Goal: Task Accomplishment & Management: Use online tool/utility

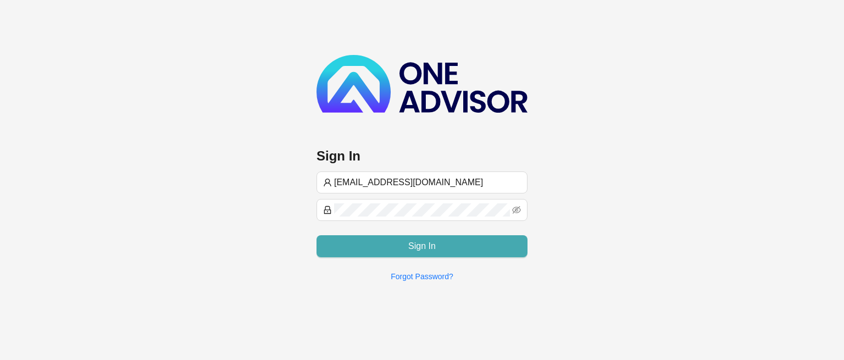
type input "[EMAIL_ADDRESS][DOMAIN_NAME]"
click at [362, 244] on button "Sign In" at bounding box center [422, 246] width 211 height 22
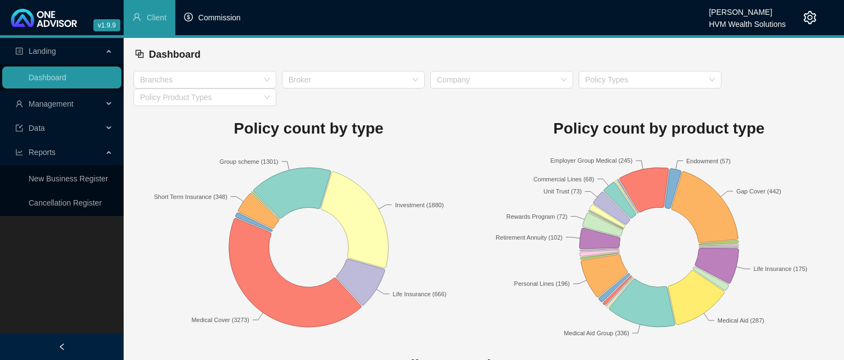
click at [214, 21] on span "Commission" at bounding box center [219, 17] width 42 height 9
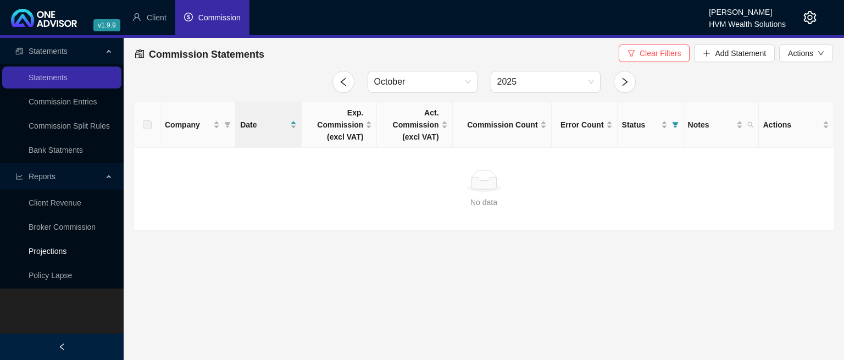
click at [55, 251] on link "Projections" at bounding box center [48, 251] width 38 height 9
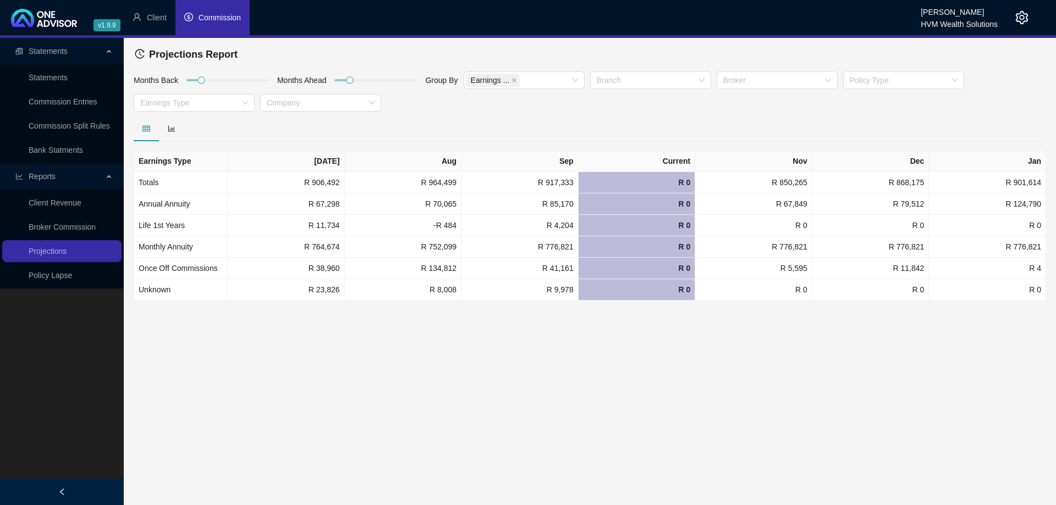
click at [213, 16] on span "Commission" at bounding box center [219, 17] width 42 height 9
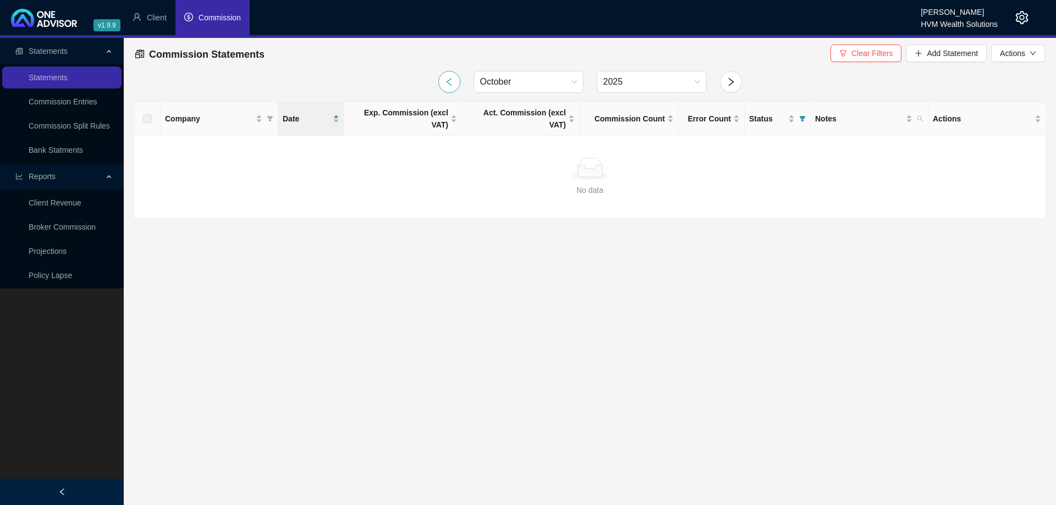
click at [444, 84] on button "button" at bounding box center [449, 82] width 22 height 22
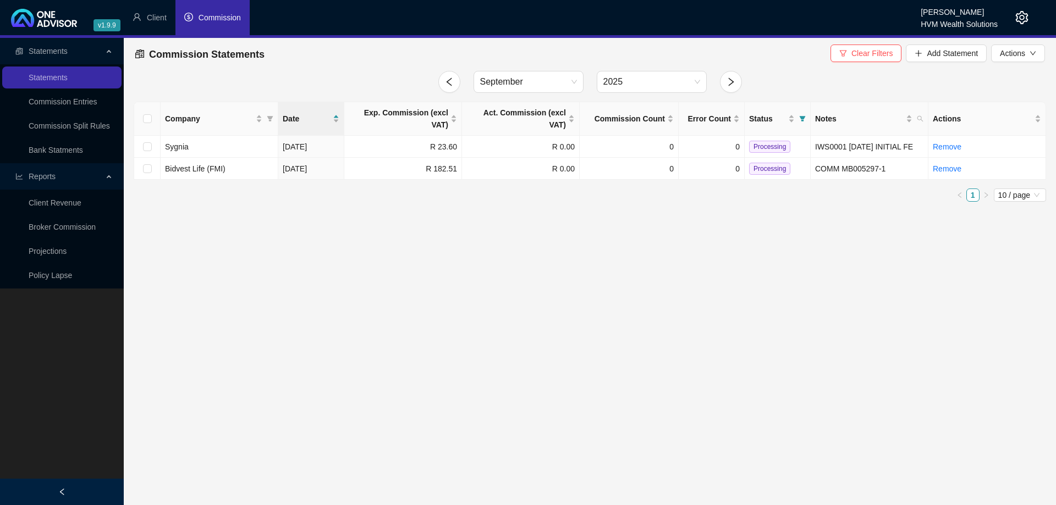
click at [844, 16] on icon "setting" at bounding box center [1021, 17] width 13 height 13
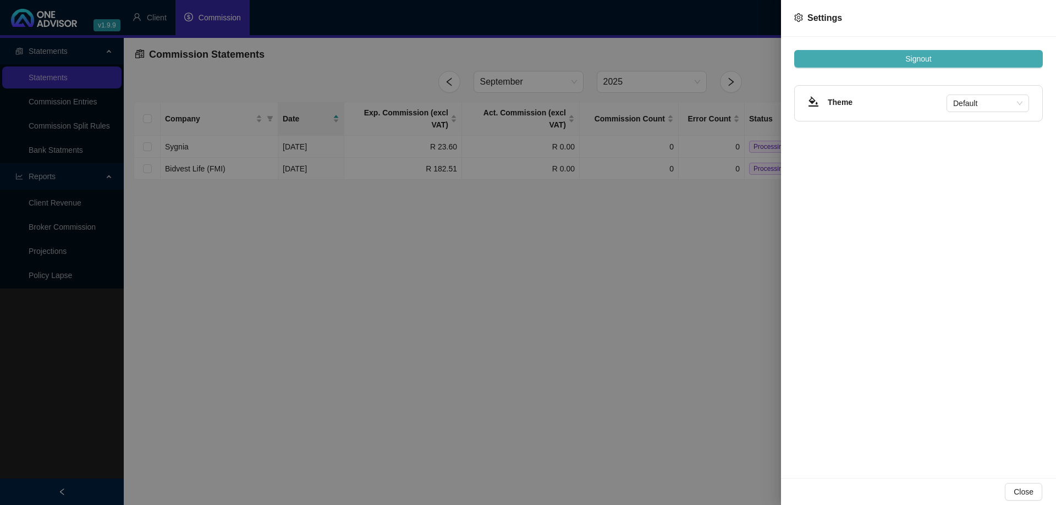
click at [844, 57] on span "Signout" at bounding box center [918, 59] width 26 height 12
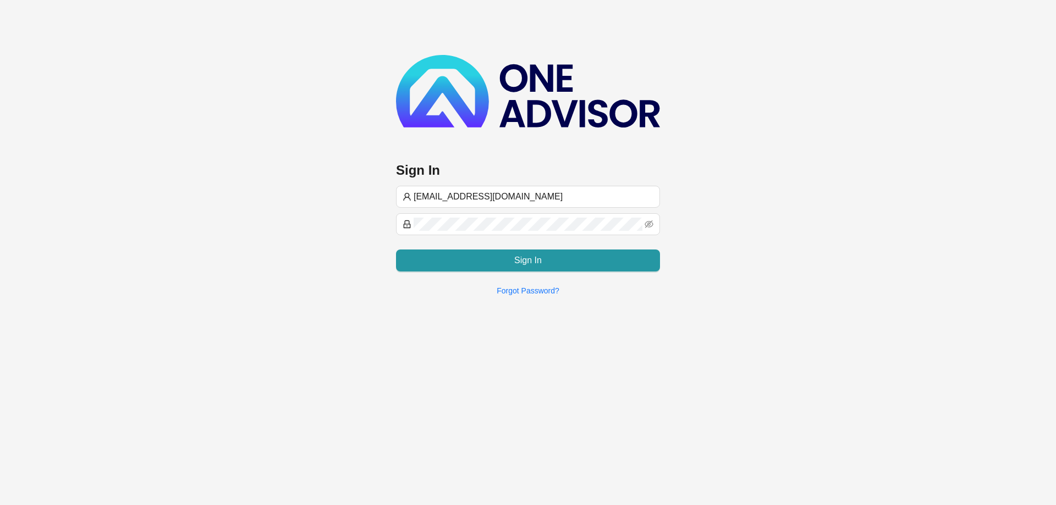
type input "[EMAIL_ADDRESS][DOMAIN_NAME]"
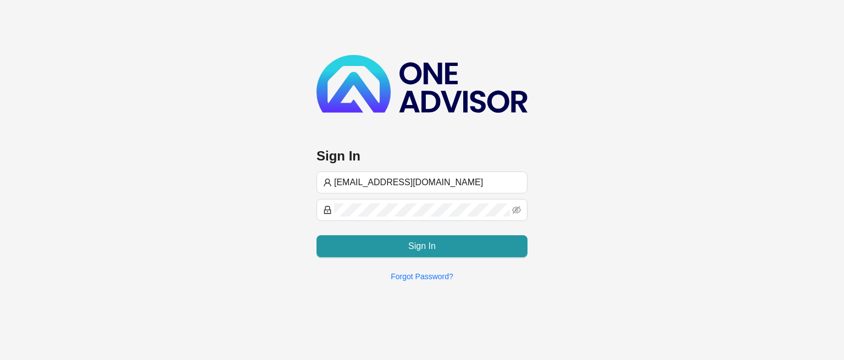
type input "[EMAIL_ADDRESS][DOMAIN_NAME]"
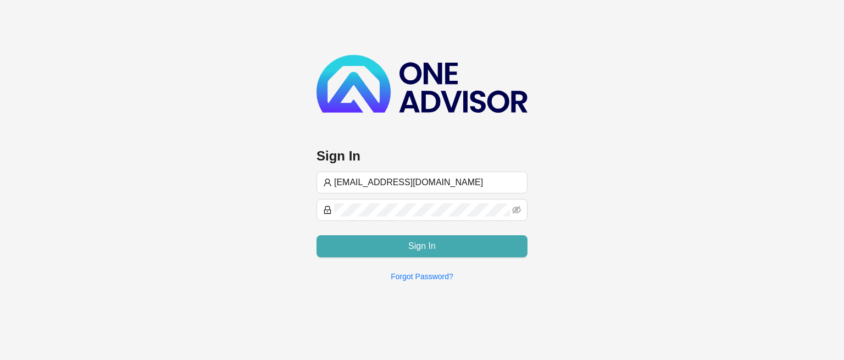
click at [400, 241] on button "Sign In" at bounding box center [422, 246] width 211 height 22
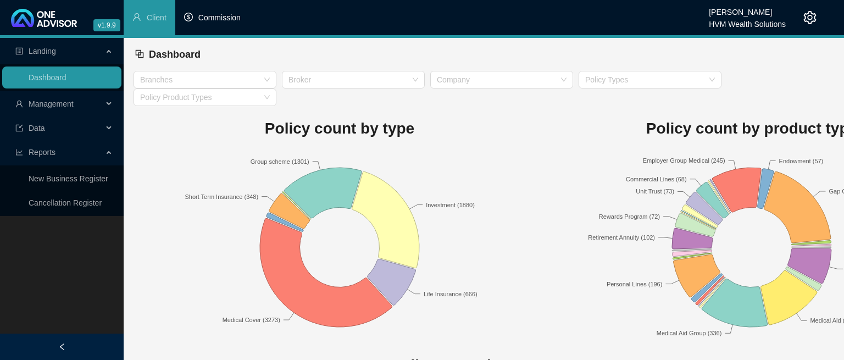
click at [224, 22] on span "Commission" at bounding box center [219, 17] width 42 height 9
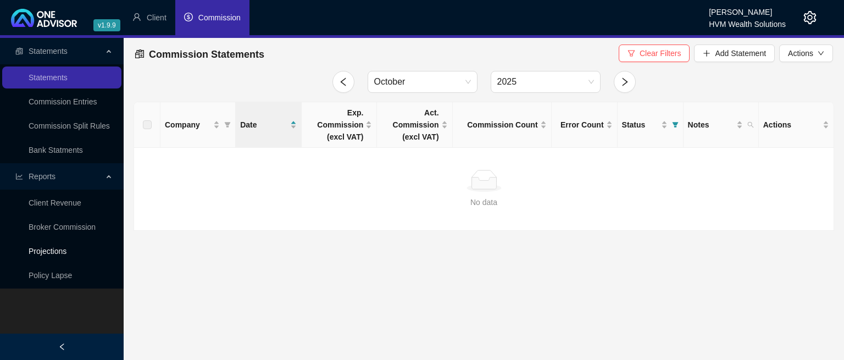
click at [57, 251] on link "Projections" at bounding box center [48, 251] width 38 height 9
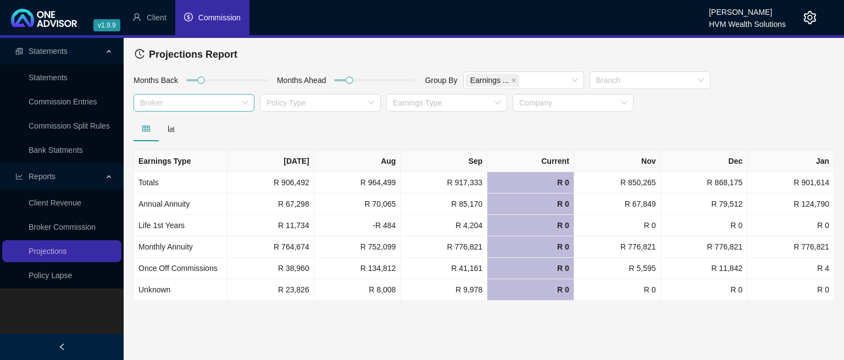
click at [162, 104] on div at bounding box center [188, 103] width 105 height 8
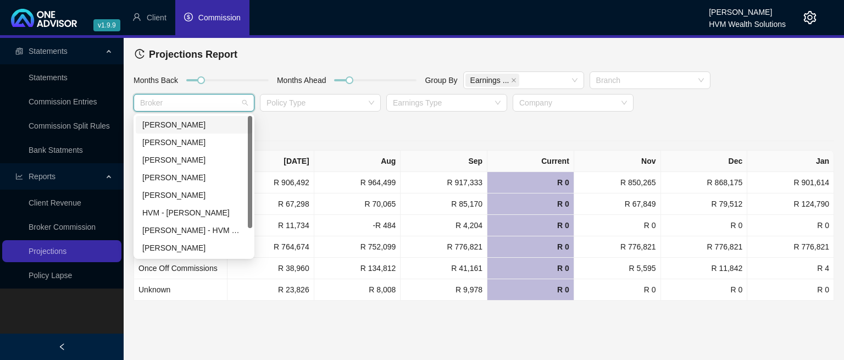
click at [162, 124] on div "[PERSON_NAME]" at bounding box center [193, 125] width 103 height 12
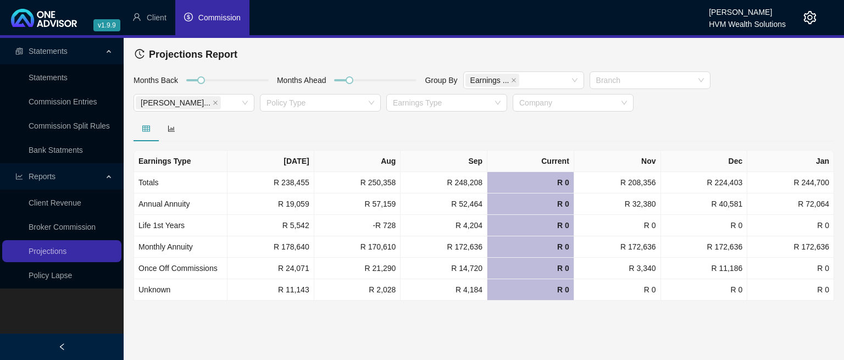
click at [233, 318] on main "Statements Statements Commission Entries Commission Split Rules Bank Statments …" at bounding box center [422, 199] width 844 height 322
click at [213, 102] on icon "close" at bounding box center [215, 102] width 5 height 5
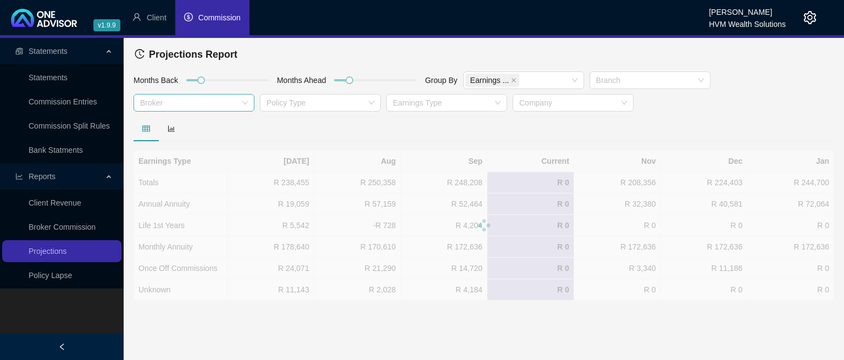
click at [171, 104] on div at bounding box center [188, 103] width 105 height 8
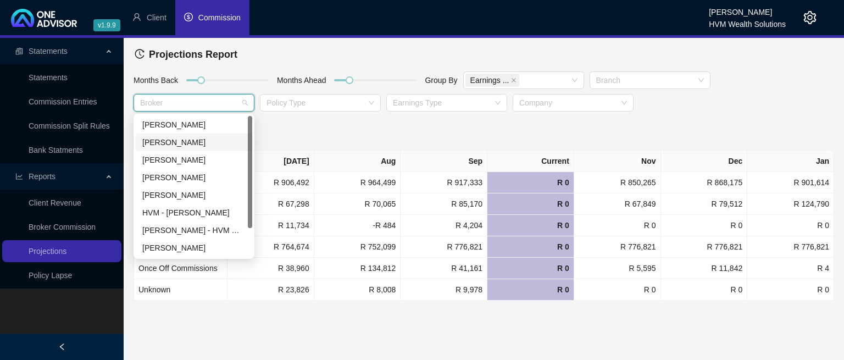
click at [163, 142] on div "[PERSON_NAME]" at bounding box center [193, 142] width 103 height 12
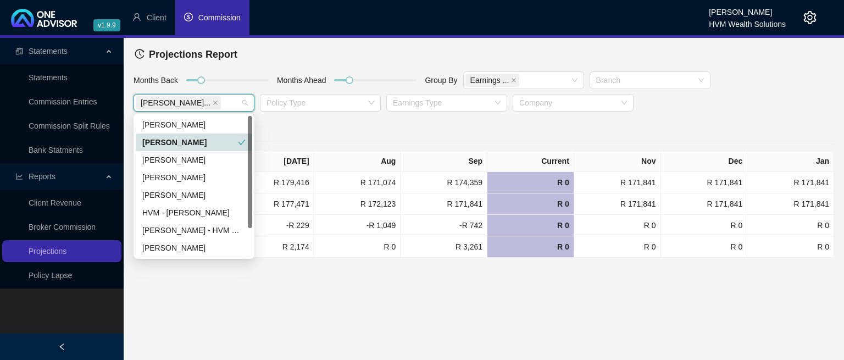
click at [168, 142] on div "[PERSON_NAME]" at bounding box center [190, 142] width 96 height 12
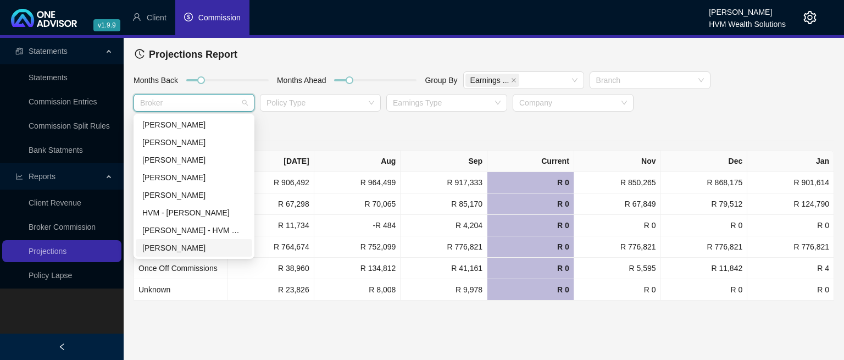
click at [157, 248] on div "[PERSON_NAME]" at bounding box center [193, 248] width 103 height 12
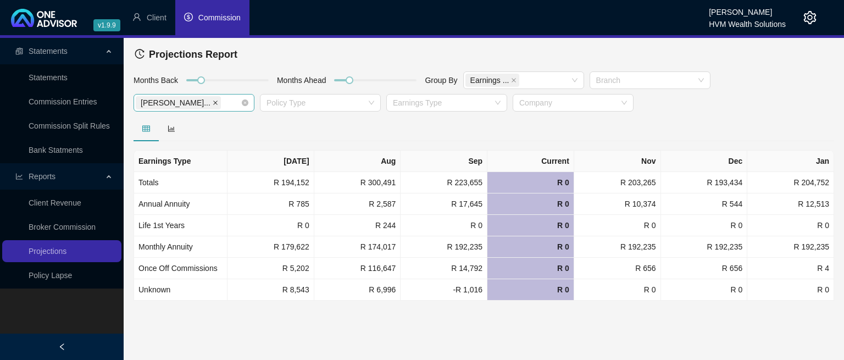
click at [213, 106] on span at bounding box center [215, 103] width 5 height 12
click at [172, 101] on div at bounding box center [188, 103] width 105 height 8
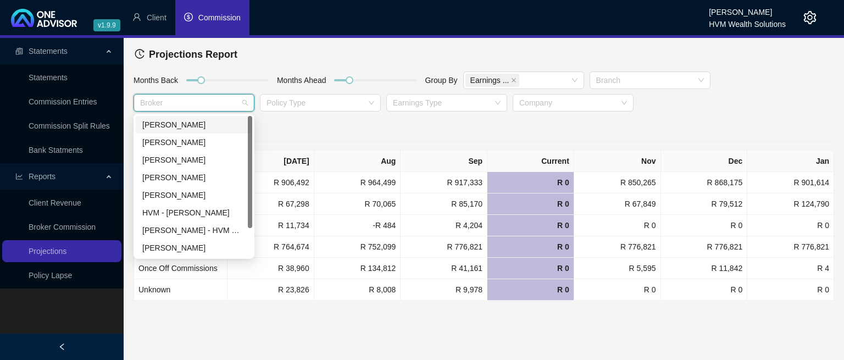
click at [170, 126] on div "[PERSON_NAME]" at bounding box center [193, 125] width 103 height 12
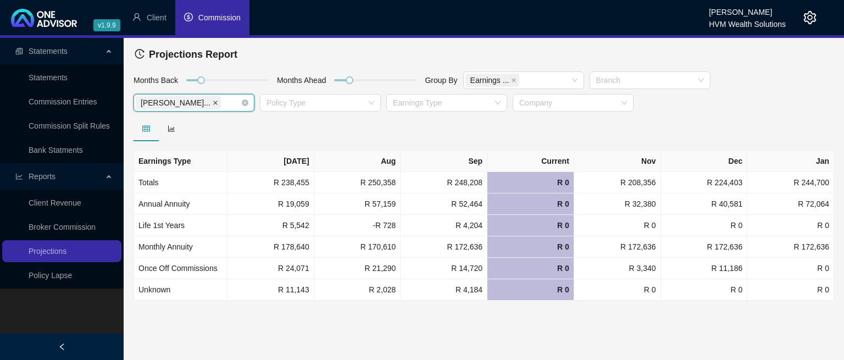
click at [213, 106] on span at bounding box center [215, 103] width 5 height 12
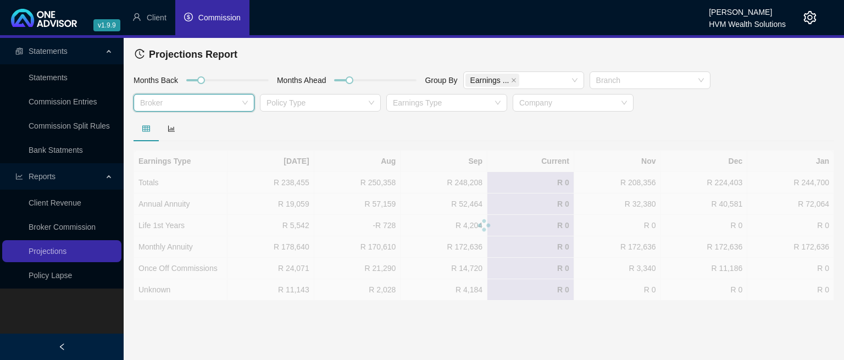
click at [183, 106] on div at bounding box center [188, 103] width 105 height 8
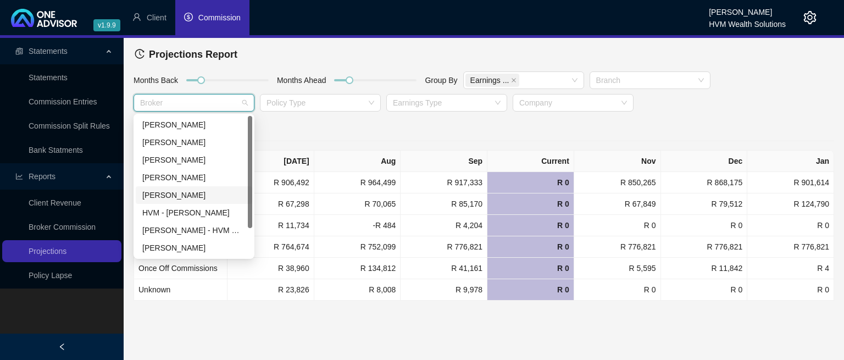
click at [168, 196] on div "[PERSON_NAME]" at bounding box center [193, 195] width 103 height 12
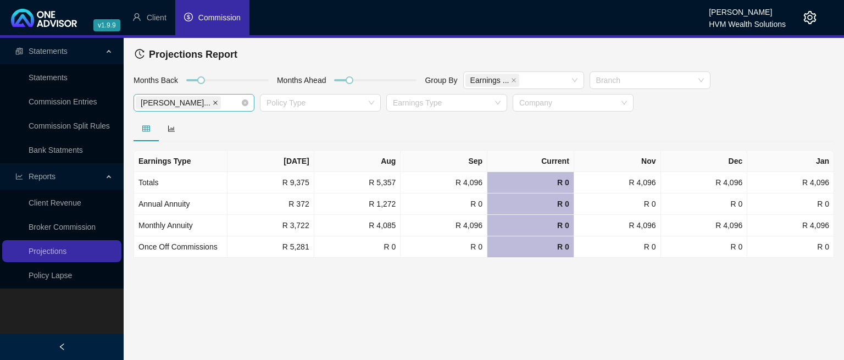
click at [213, 102] on icon "close" at bounding box center [215, 103] width 4 height 4
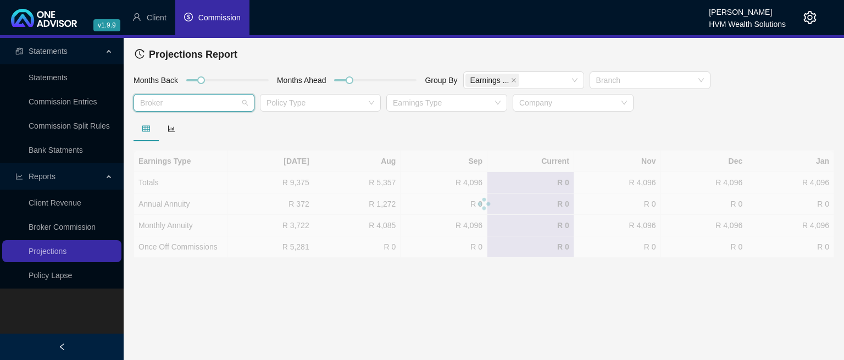
click at [181, 106] on div at bounding box center [188, 103] width 105 height 8
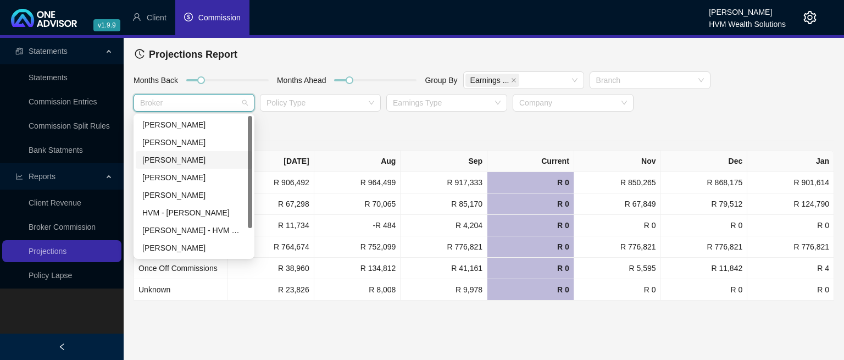
click at [180, 157] on div "[PERSON_NAME]" at bounding box center [193, 160] width 103 height 12
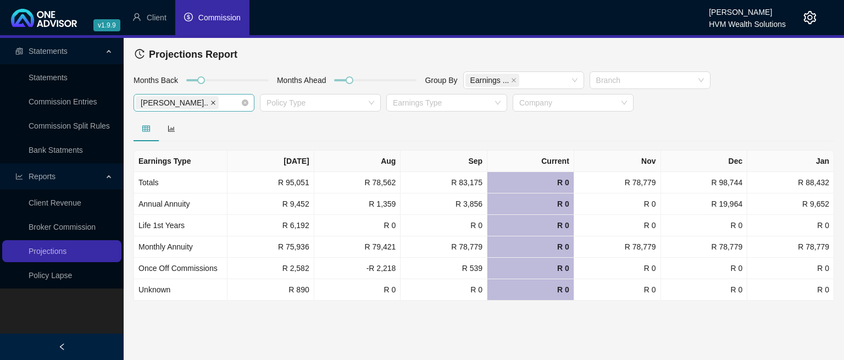
click at [211, 103] on icon "close" at bounding box center [213, 102] width 5 height 5
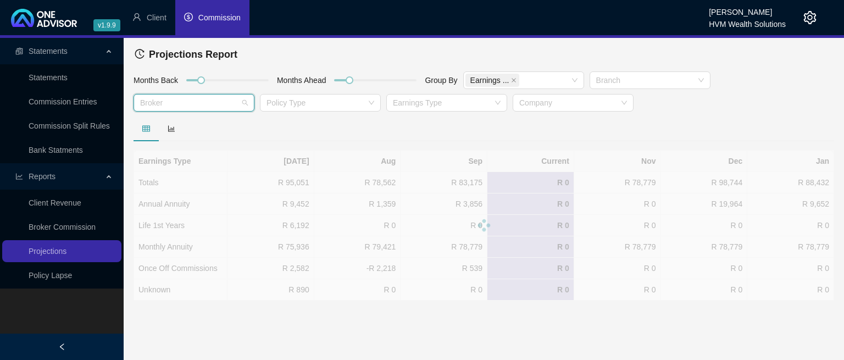
click at [186, 103] on div at bounding box center [188, 103] width 105 height 8
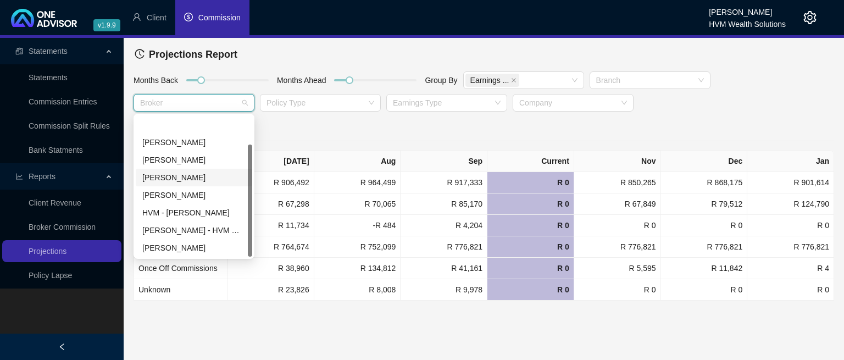
scroll to position [35, 0]
click at [159, 231] on div "[PERSON_NAME]" at bounding box center [193, 230] width 103 height 12
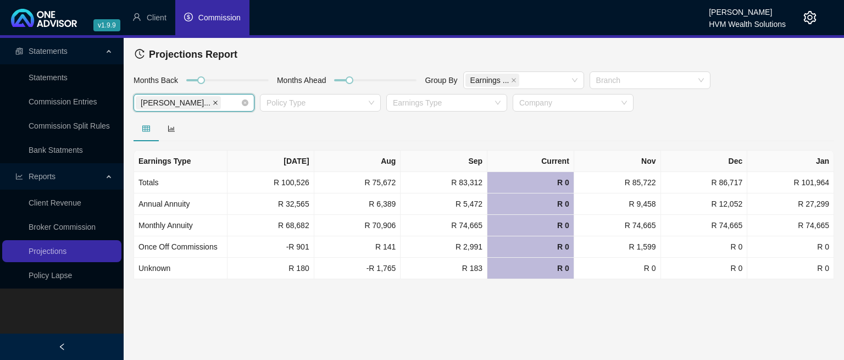
click at [213, 102] on icon "close" at bounding box center [215, 102] width 5 height 5
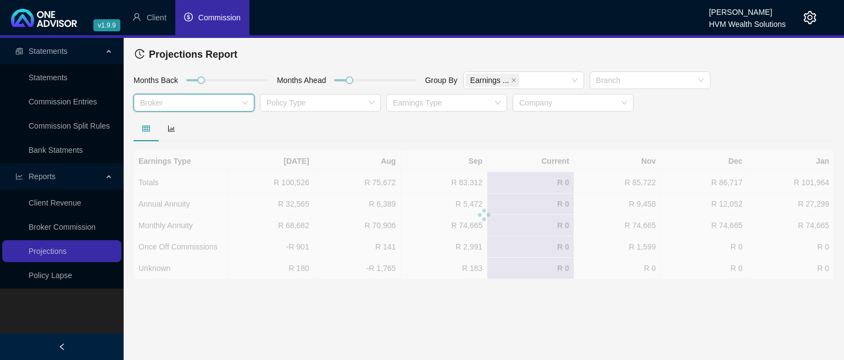
click at [181, 101] on div at bounding box center [188, 103] width 105 height 8
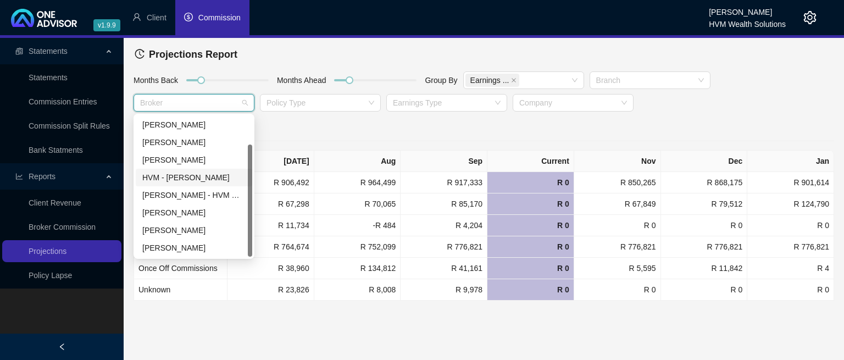
click at [170, 183] on div "HVM - [PERSON_NAME]" at bounding box center [193, 178] width 103 height 12
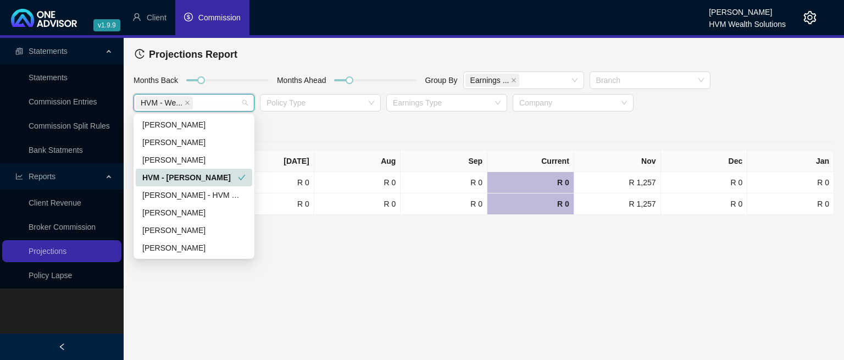
click at [166, 179] on div "HVM - [PERSON_NAME]" at bounding box center [190, 178] width 96 height 12
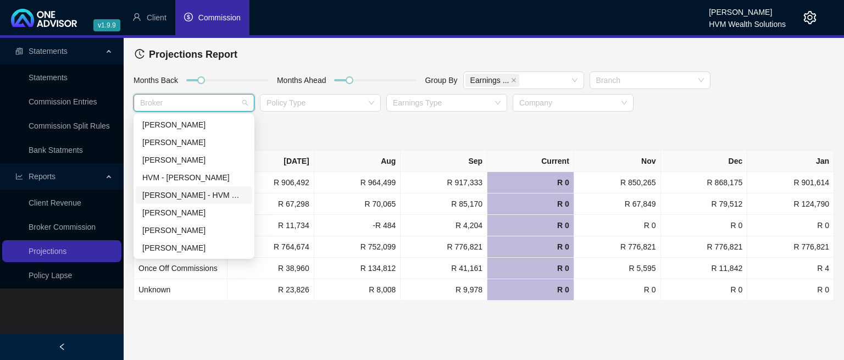
click at [165, 199] on div "[PERSON_NAME] - HVM Wealth" at bounding box center [193, 195] width 103 height 12
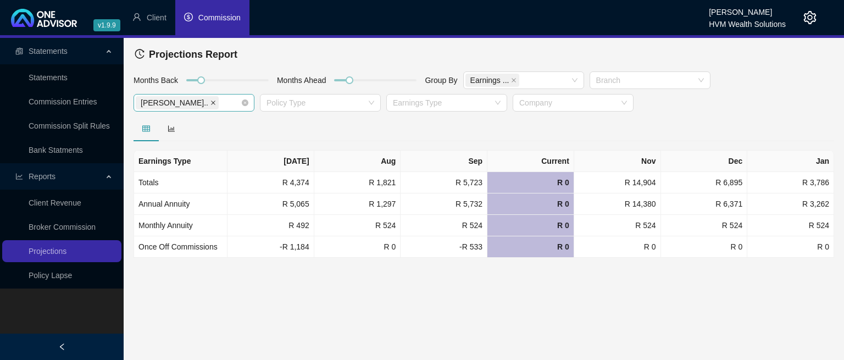
click at [211, 102] on icon "close" at bounding box center [213, 102] width 5 height 5
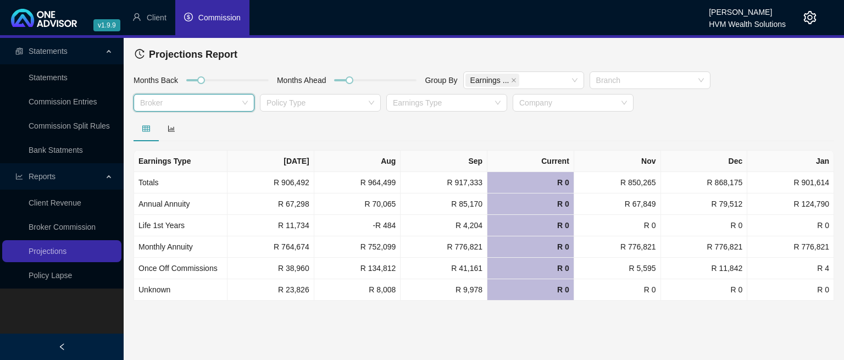
click at [185, 102] on div at bounding box center [188, 103] width 105 height 8
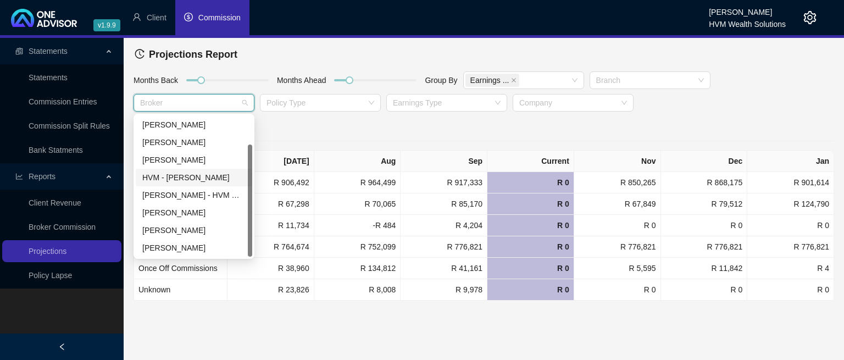
click at [175, 177] on div "HVM - [PERSON_NAME]" at bounding box center [193, 178] width 103 height 12
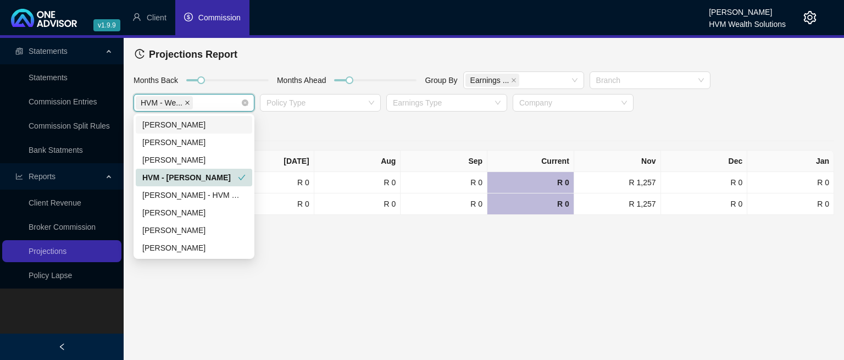
click at [190, 107] on span at bounding box center [187, 103] width 5 height 12
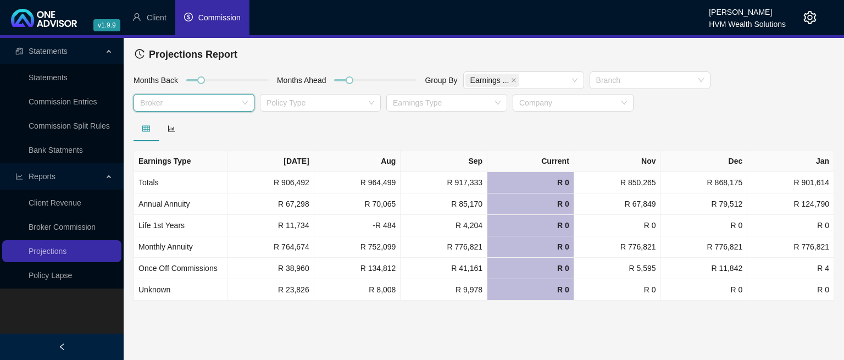
click at [161, 100] on div at bounding box center [188, 103] width 105 height 8
click at [194, 100] on div at bounding box center [188, 103] width 105 height 8
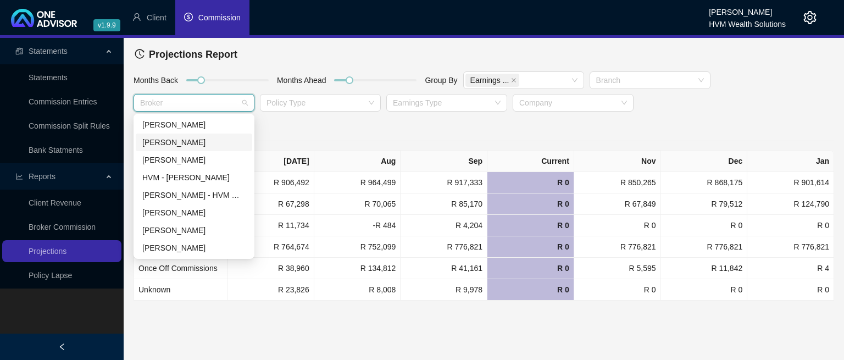
click at [192, 149] on div "[PERSON_NAME]" at bounding box center [194, 143] width 117 height 18
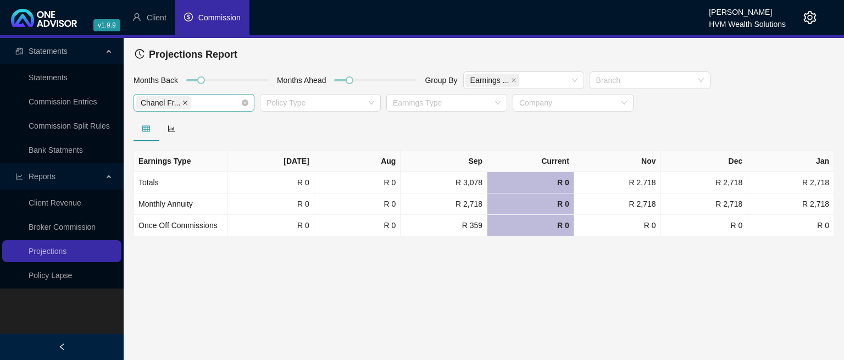
click at [183, 101] on icon "close" at bounding box center [185, 102] width 5 height 5
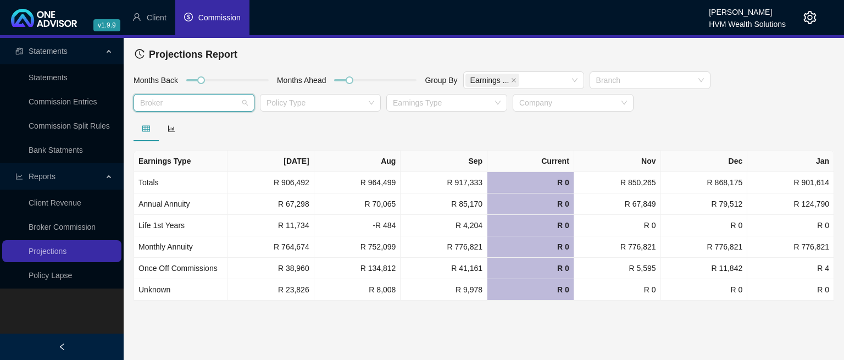
click at [165, 100] on div at bounding box center [188, 103] width 105 height 8
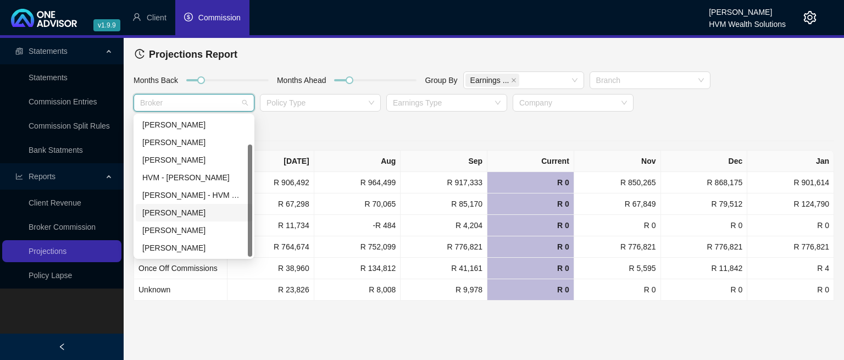
click at [176, 212] on div "[PERSON_NAME]" at bounding box center [193, 213] width 103 height 12
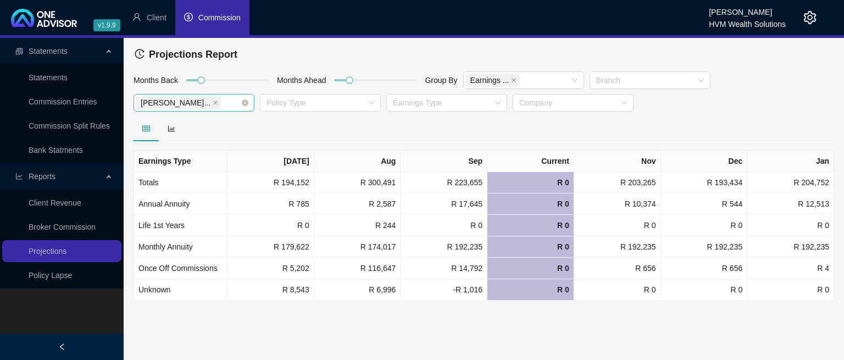
click at [179, 104] on span "[PERSON_NAME]..." at bounding box center [176, 103] width 70 height 12
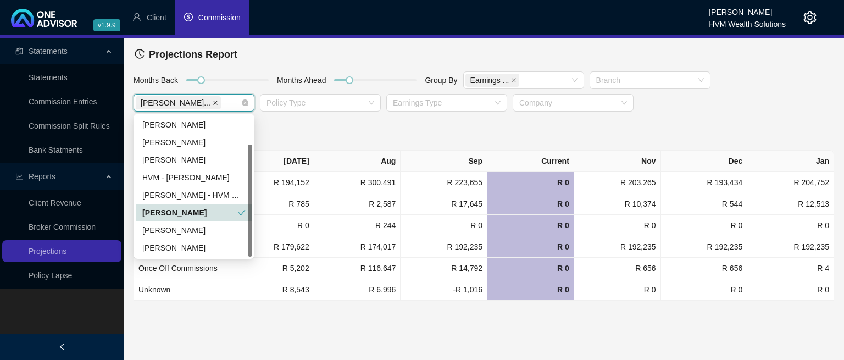
click at [213, 102] on icon "close" at bounding box center [215, 102] width 5 height 5
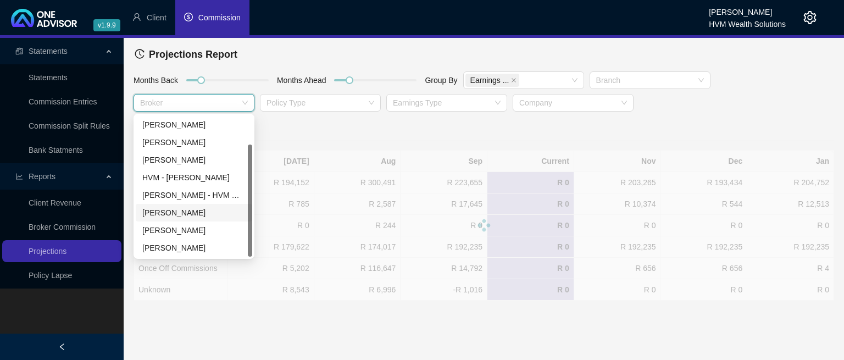
click at [179, 101] on div at bounding box center [188, 103] width 105 height 8
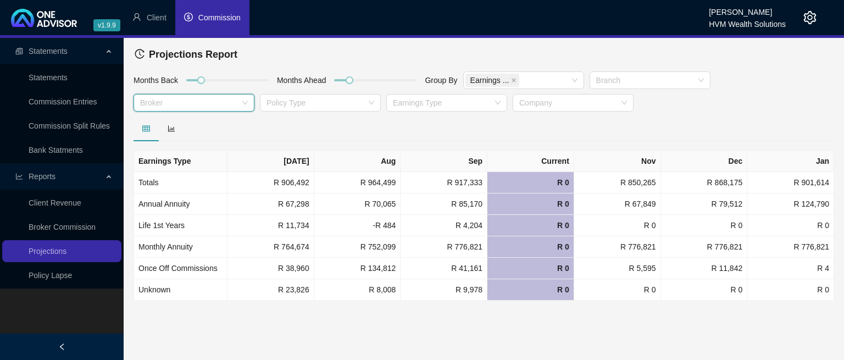
click at [179, 101] on div at bounding box center [188, 103] width 105 height 8
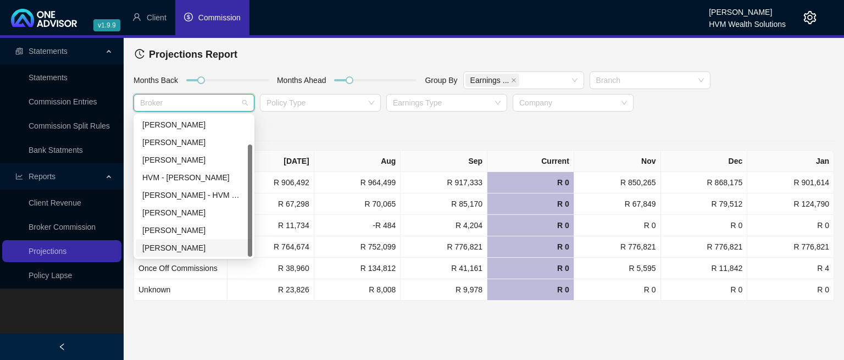
click at [167, 256] on div "[PERSON_NAME]" at bounding box center [194, 248] width 117 height 18
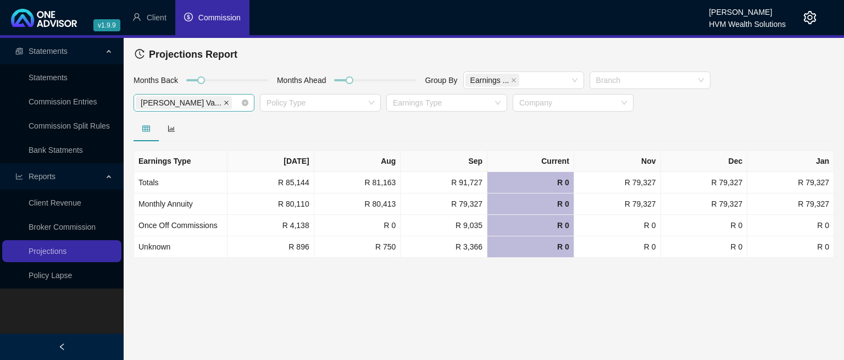
click at [224, 104] on icon "close" at bounding box center [226, 102] width 5 height 5
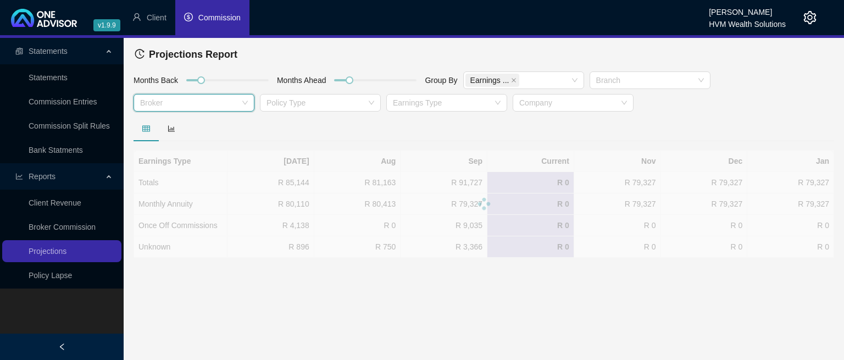
click at [179, 103] on div at bounding box center [188, 103] width 105 height 8
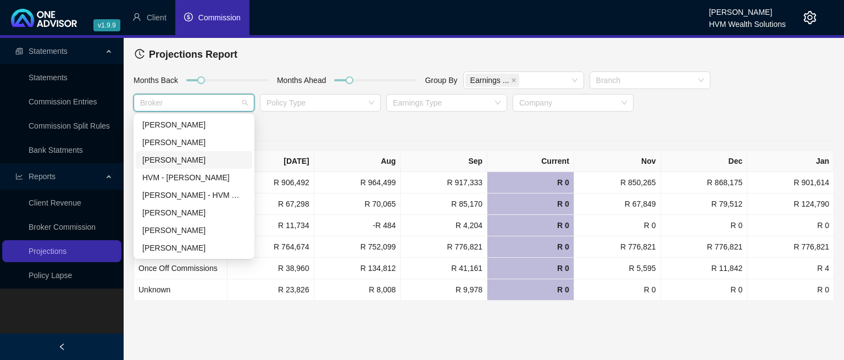
scroll to position [0, 0]
click at [178, 140] on div "[PERSON_NAME]" at bounding box center [193, 142] width 103 height 12
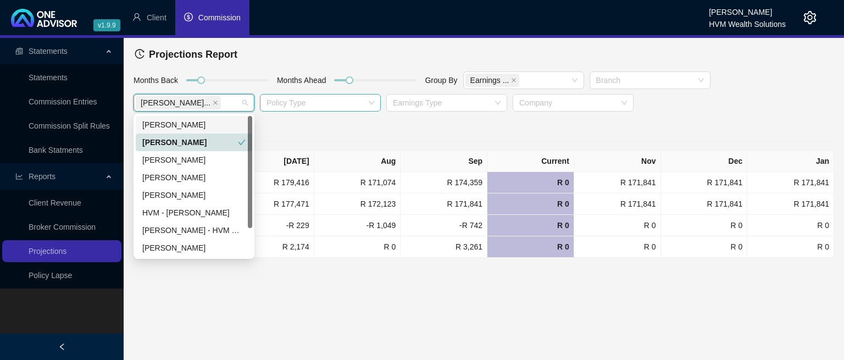
click at [310, 106] on div at bounding box center [314, 103] width 105 height 8
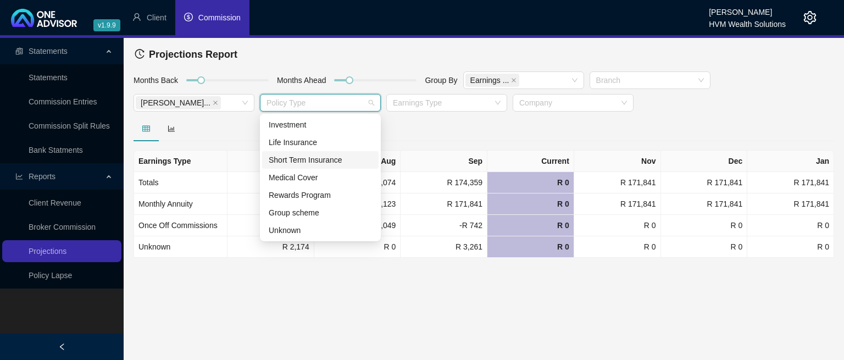
click at [298, 166] on div "Short Term Insurance" at bounding box center [320, 160] width 117 height 18
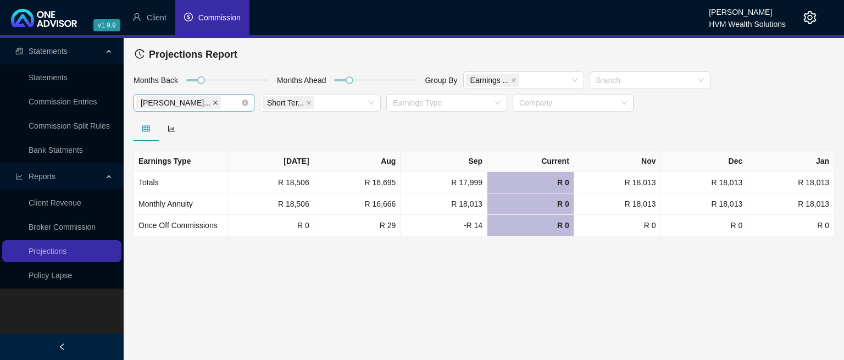
click at [213, 98] on span at bounding box center [215, 103] width 5 height 12
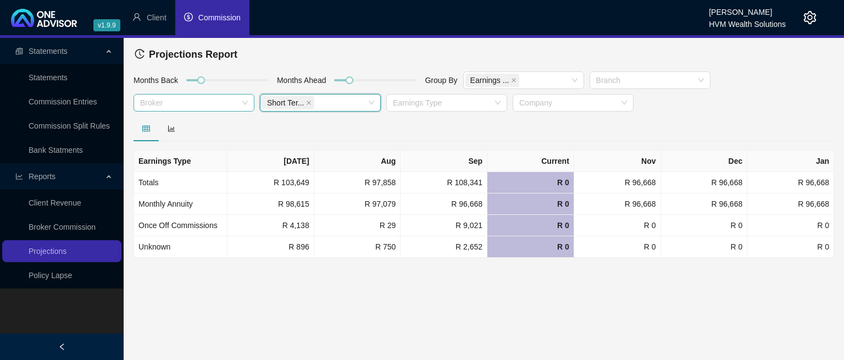
click at [158, 104] on div at bounding box center [188, 103] width 105 height 8
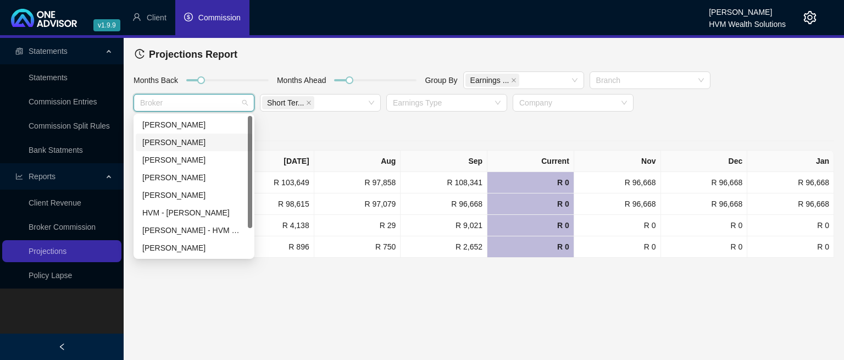
click at [153, 143] on div "[PERSON_NAME]" at bounding box center [193, 142] width 103 height 12
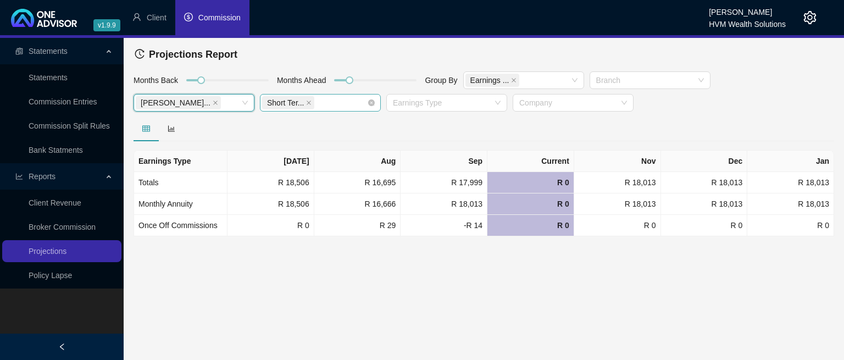
click at [303, 103] on span "Short Ter..." at bounding box center [288, 102] width 52 height 13
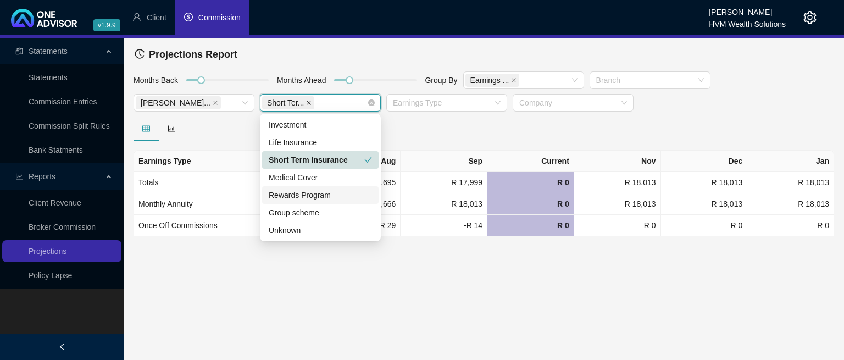
click at [306, 102] on icon "close" at bounding box center [308, 102] width 5 height 5
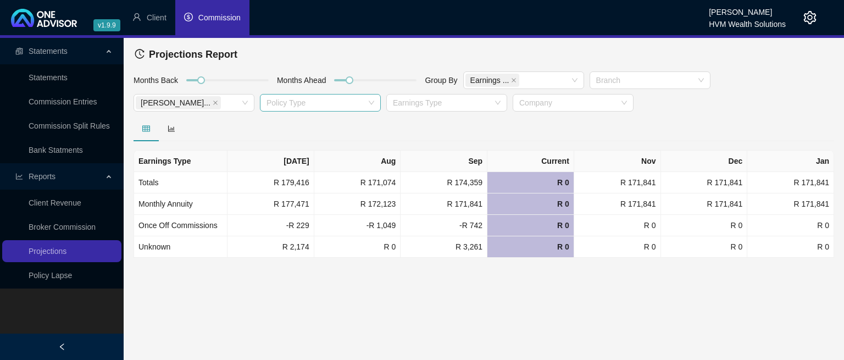
click at [437, 314] on main "Statements Statements Commission Entries Commission Split Rules Bank Statments …" at bounding box center [422, 199] width 844 height 322
click at [213, 101] on icon "close" at bounding box center [215, 102] width 5 height 5
